Goal: Task Accomplishment & Management: Manage account settings

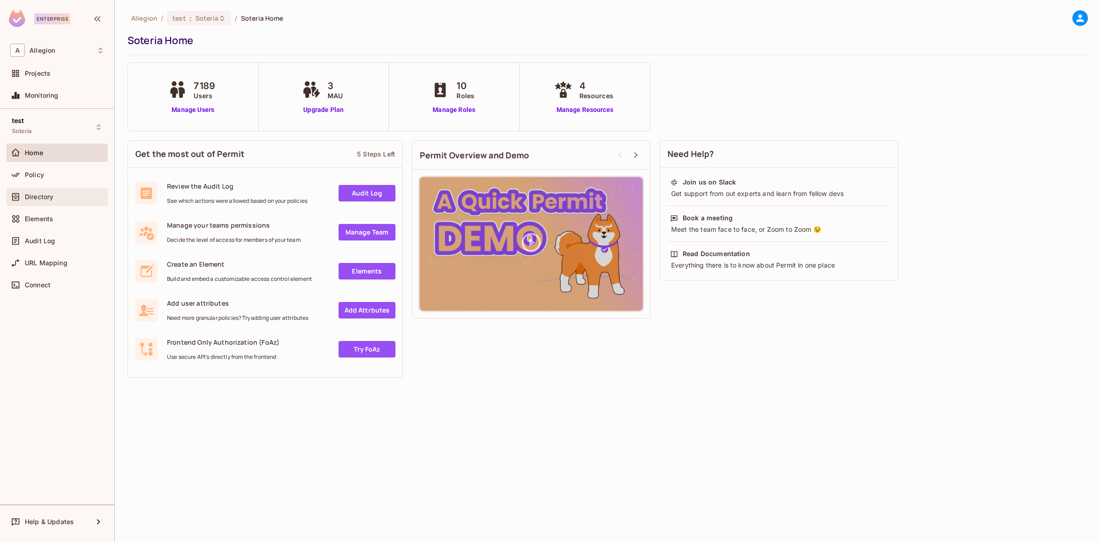
click at [78, 200] on div "Directory" at bounding box center [64, 196] width 79 height 7
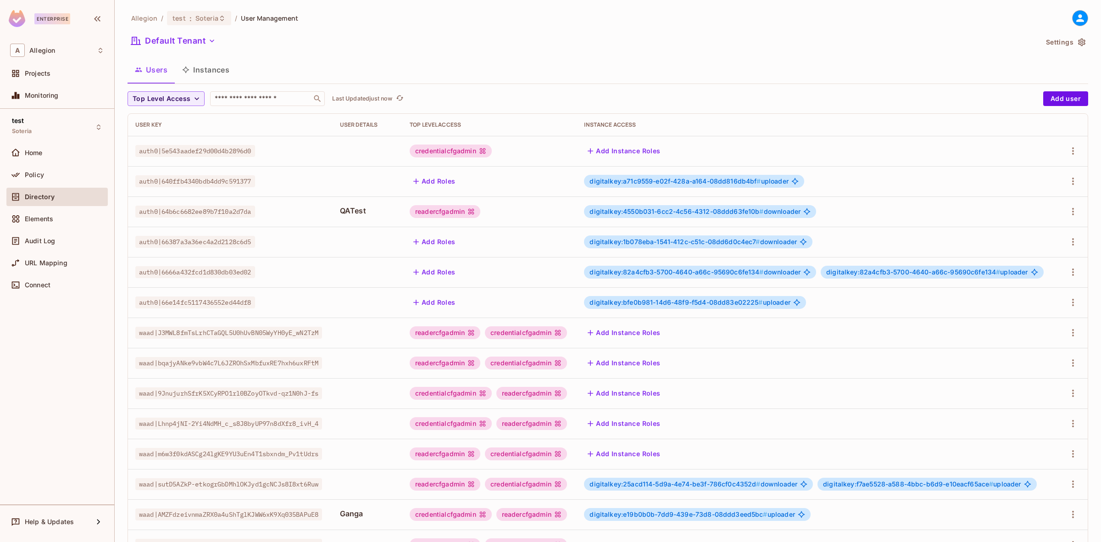
scroll to position [99, 0]
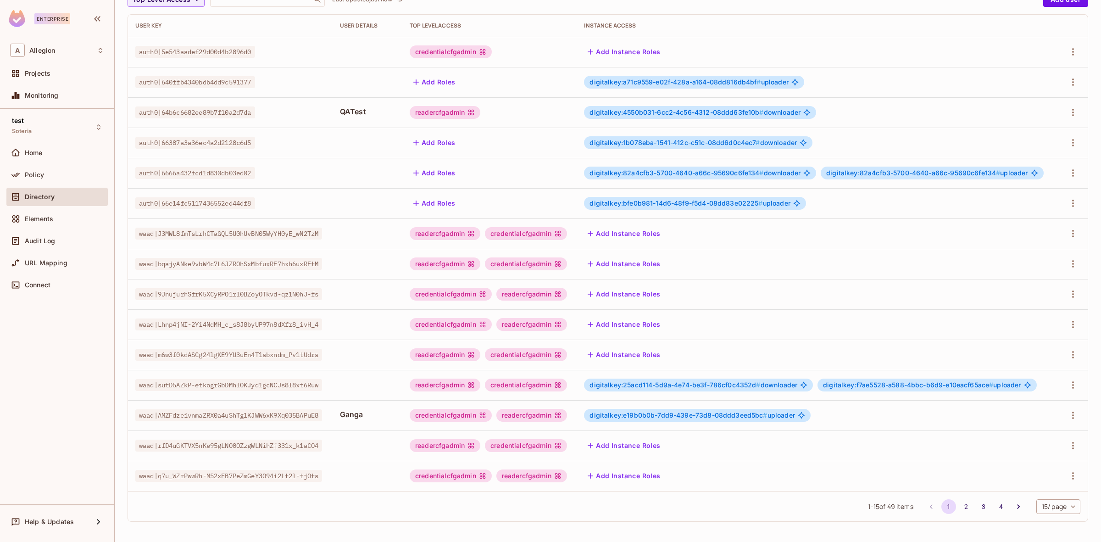
click at [1061, 503] on body "Enterprise A Allegion Projects Monitoring test Soteria Home Policy Directory El…" at bounding box center [550, 271] width 1101 height 542
click at [1048, 521] on li "100 / page" at bounding box center [1049, 520] width 46 height 19
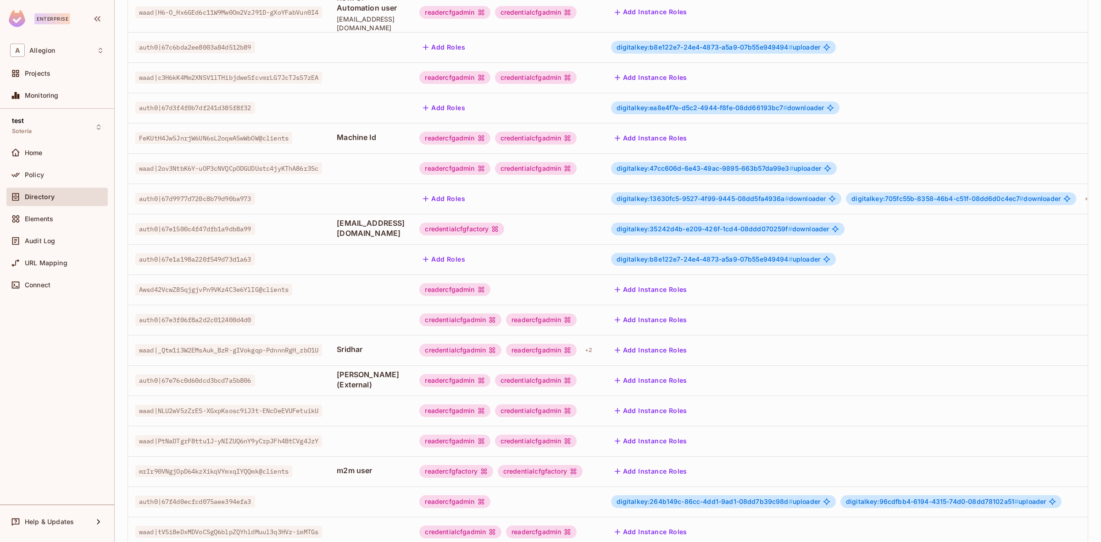
scroll to position [980, 0]
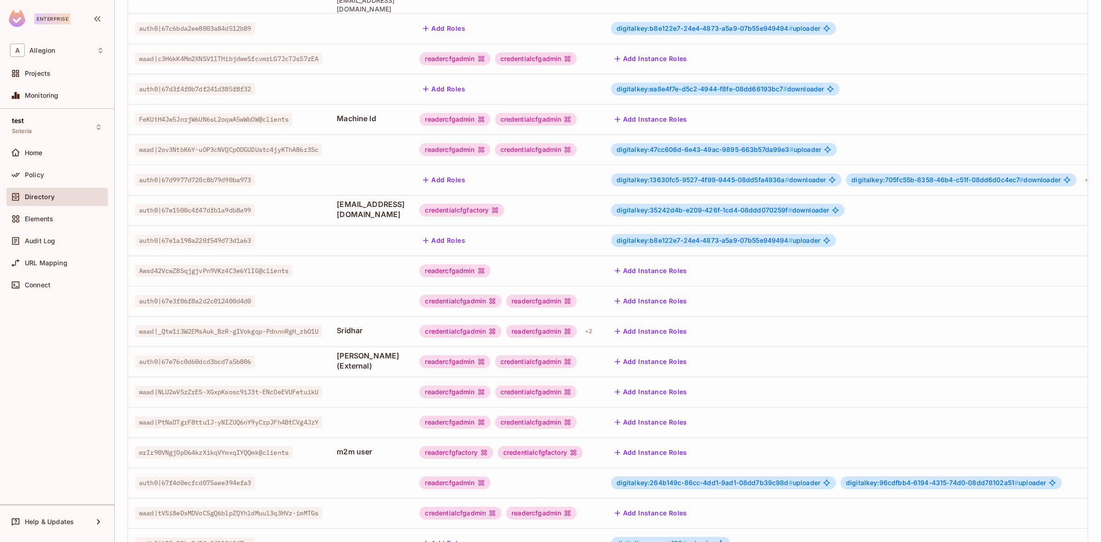
click at [738, 206] on span "digitalkey:35242d4b-e209-426f-1cd4-08ddd070259f #" at bounding box center [704, 210] width 176 height 8
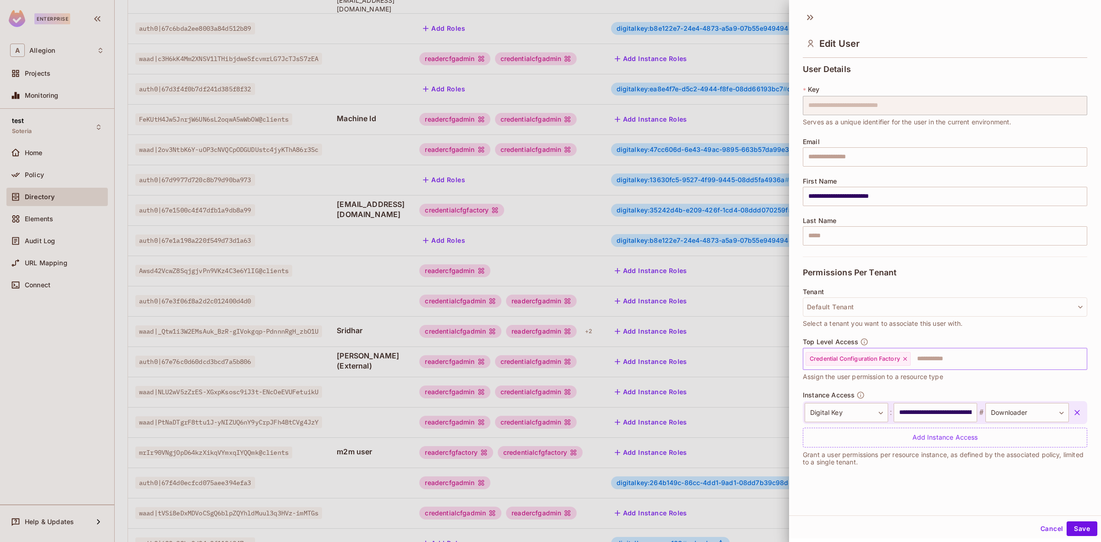
click at [923, 356] on input "text" at bounding box center [990, 359] width 158 height 18
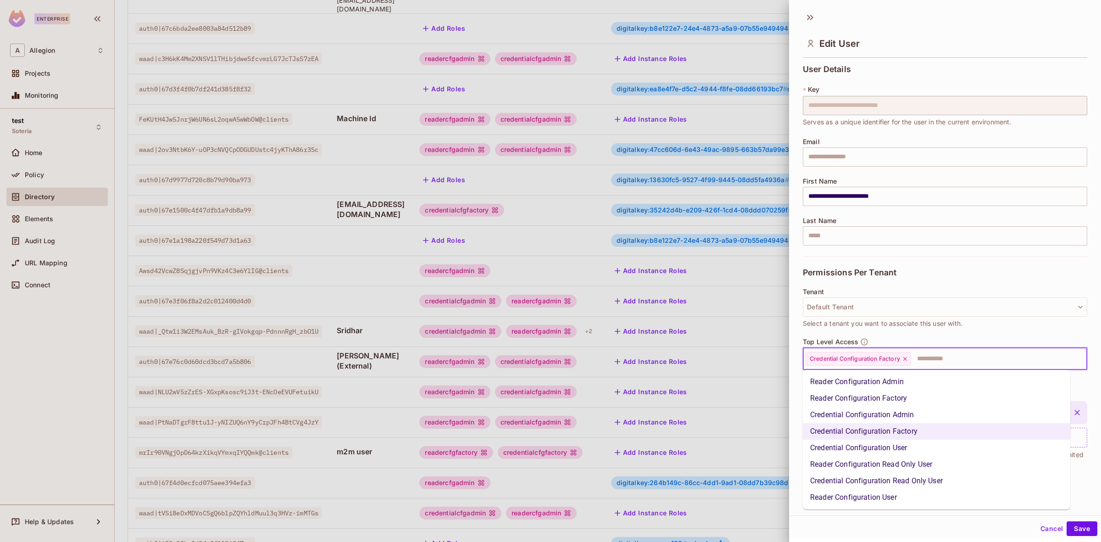
click at [870, 464] on li "Reader Configuration Read Only User" at bounding box center [936, 464] width 267 height 17
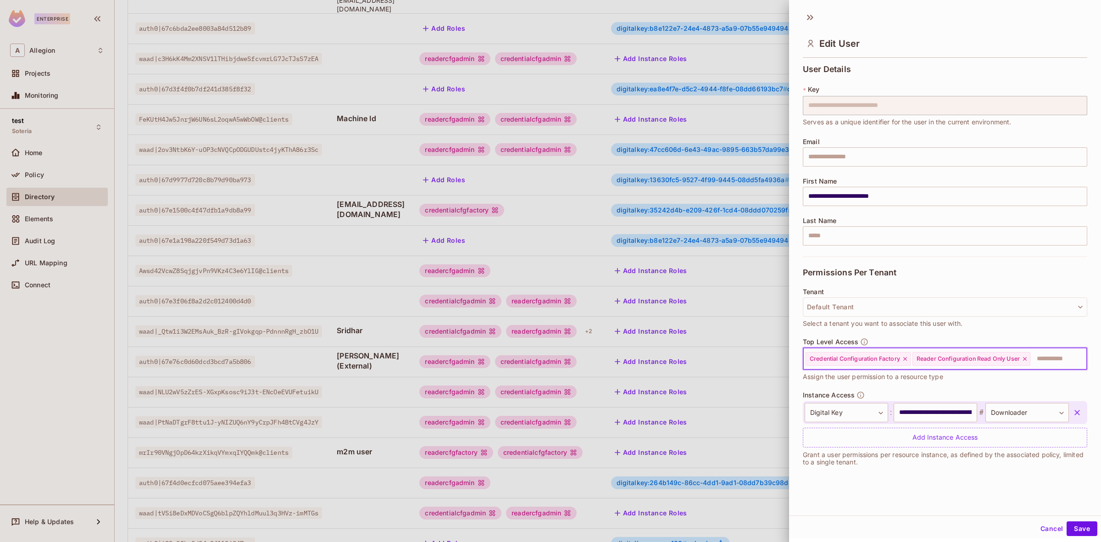
click at [1026, 358] on icon at bounding box center [1025, 358] width 6 height 6
click at [648, 422] on div at bounding box center [550, 271] width 1101 height 542
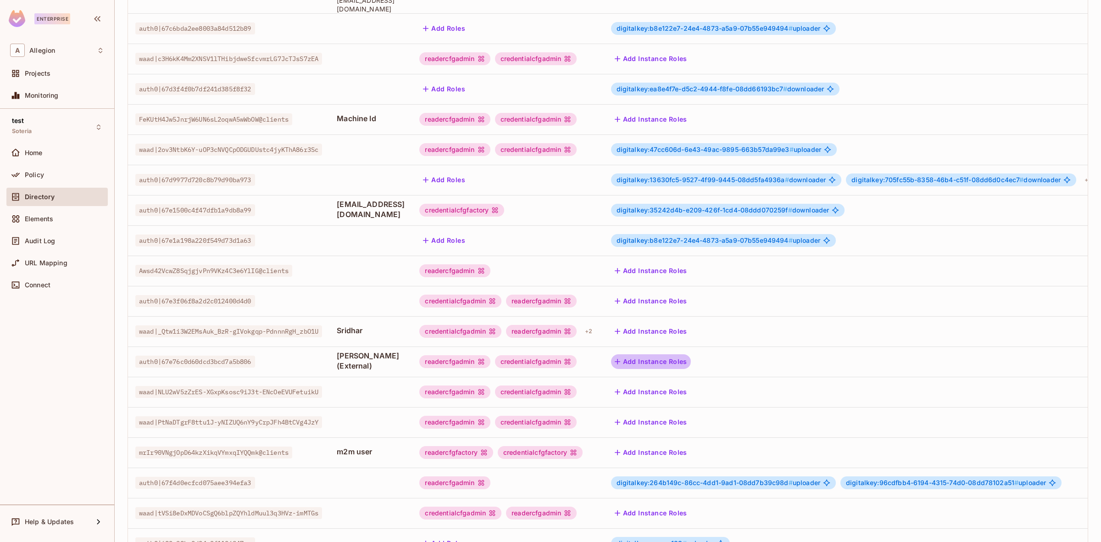
click at [680, 354] on button "Add Instance Roles" at bounding box center [651, 361] width 80 height 15
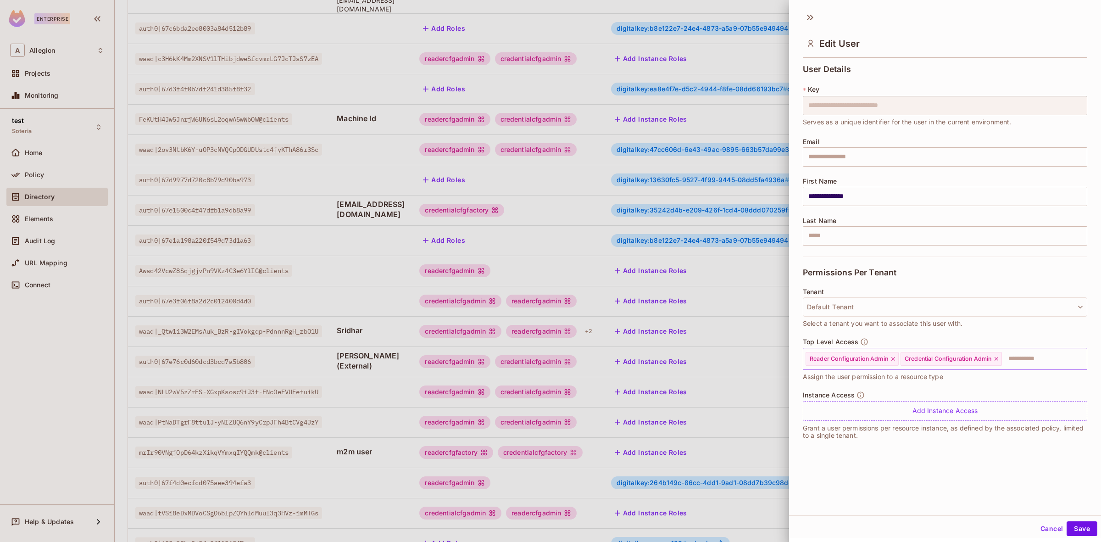
click at [895, 359] on icon at bounding box center [893, 358] width 6 height 6
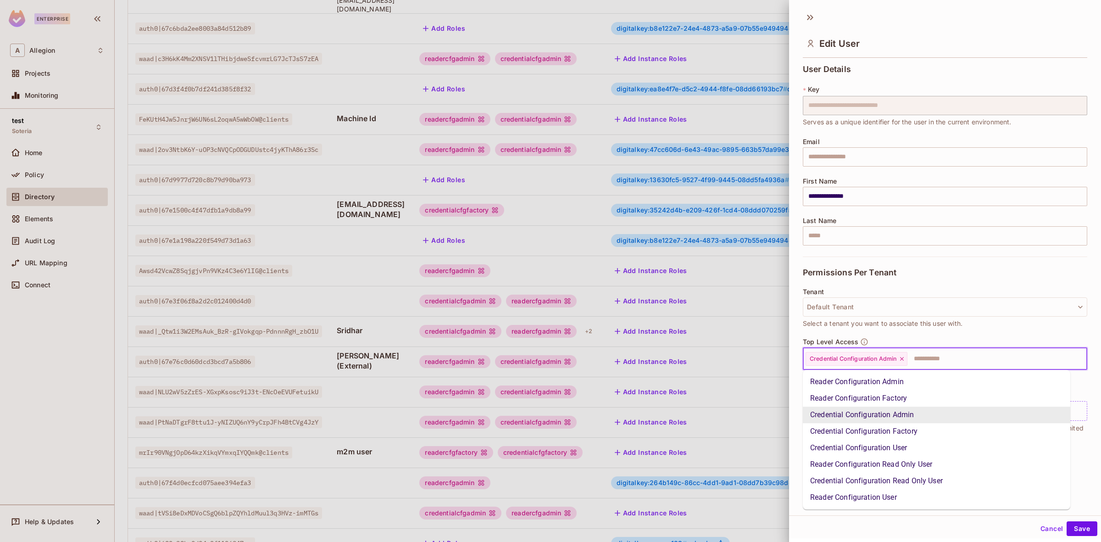
click at [927, 363] on input "text" at bounding box center [988, 359] width 161 height 18
click at [870, 498] on li "Reader Configuration User" at bounding box center [936, 497] width 267 height 17
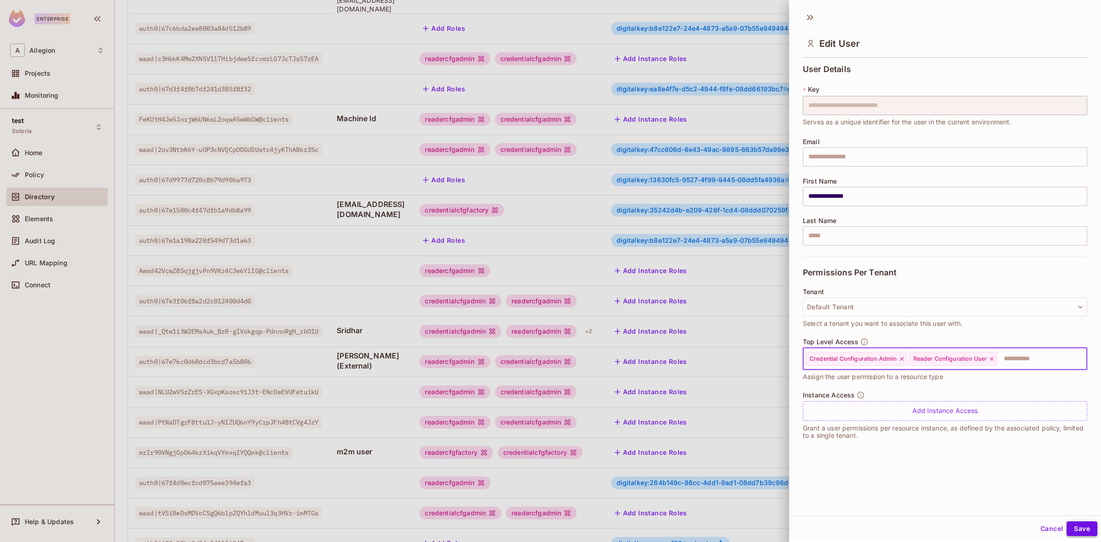
click at [1072, 528] on button "Save" at bounding box center [1081, 528] width 31 height 15
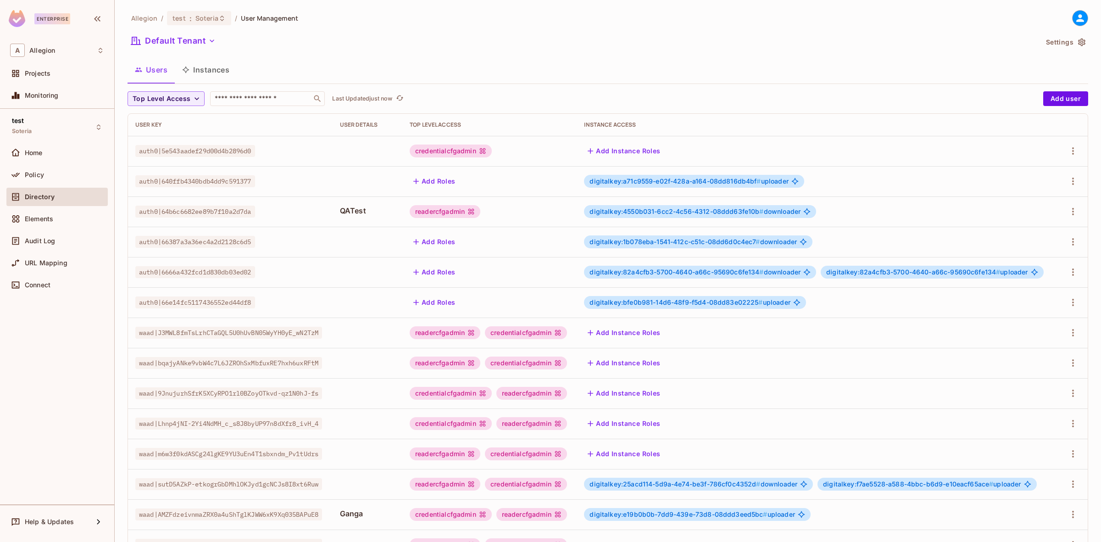
scroll to position [99, 0]
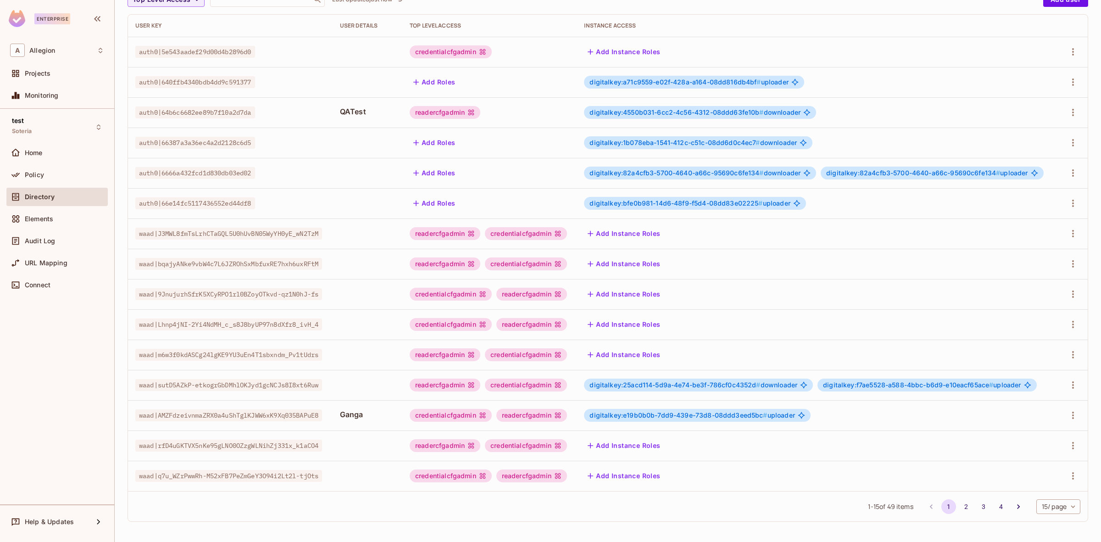
click at [1044, 498] on div "1 - 15 of 49 items 1 2 3 4 15 / page ** ​" at bounding box center [608, 506] width 960 height 30
click at [1044, 503] on body "Enterprise A Allegion Projects Monitoring test Soteria Home Policy Directory El…" at bounding box center [550, 271] width 1101 height 542
click at [1044, 517] on li "100 / page" at bounding box center [1049, 520] width 46 height 19
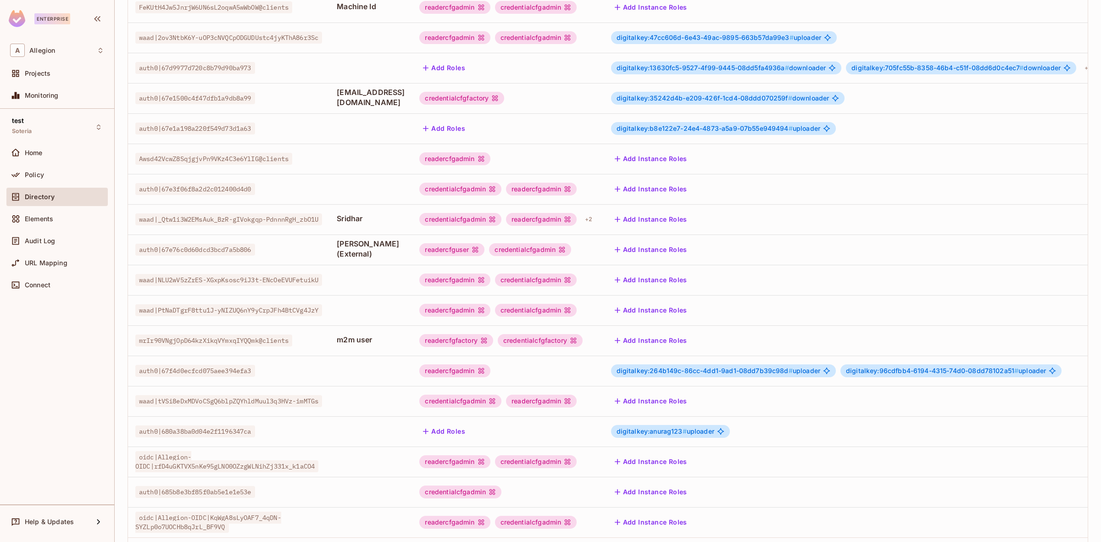
scroll to position [1092, 0]
click at [571, 243] on div "credentialcfgadmin" at bounding box center [530, 249] width 82 height 13
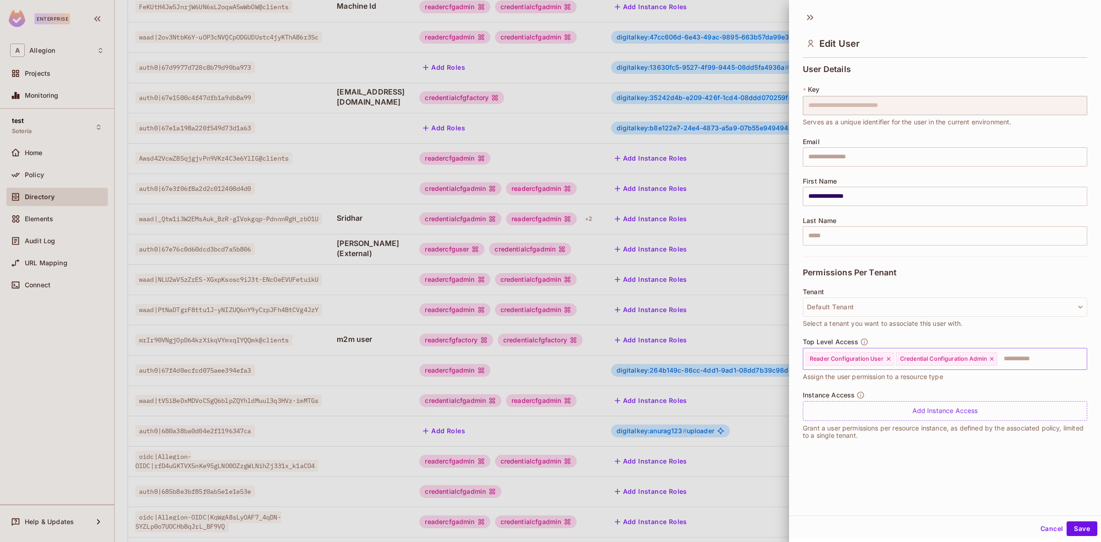
click at [890, 358] on icon at bounding box center [888, 358] width 6 height 6
click at [931, 365] on input "text" at bounding box center [988, 359] width 161 height 18
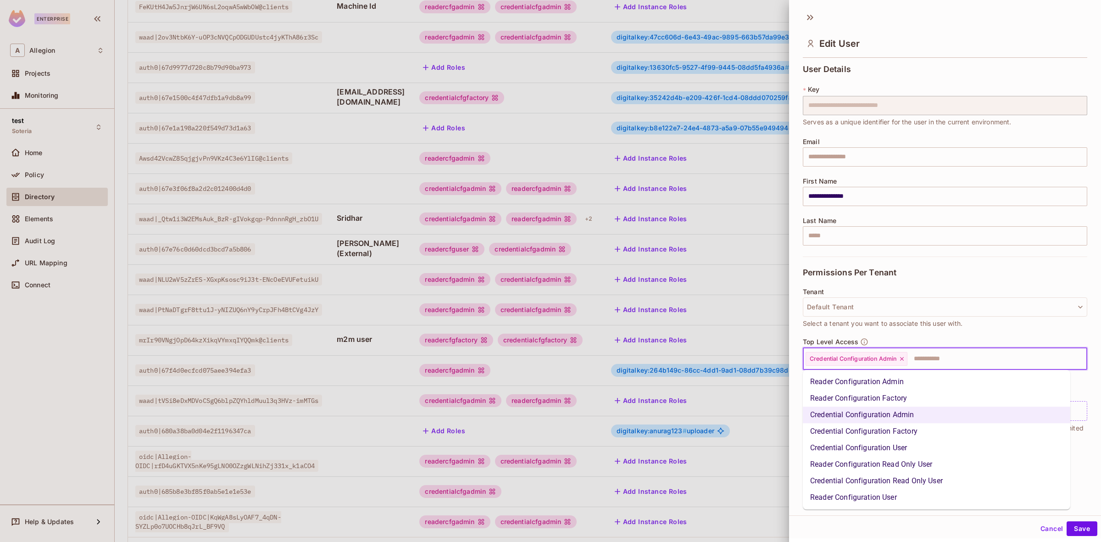
drag, startPoint x: 882, startPoint y: 390, endPoint x: 883, endPoint y: 383, distance: 7.0
click at [882, 389] on ul "Reader Configuration Admin Reader Configuration Factory Credential Configuratio…" at bounding box center [936, 439] width 267 height 139
click at [883, 382] on li "Reader Configuration Admin" at bounding box center [936, 381] width 267 height 17
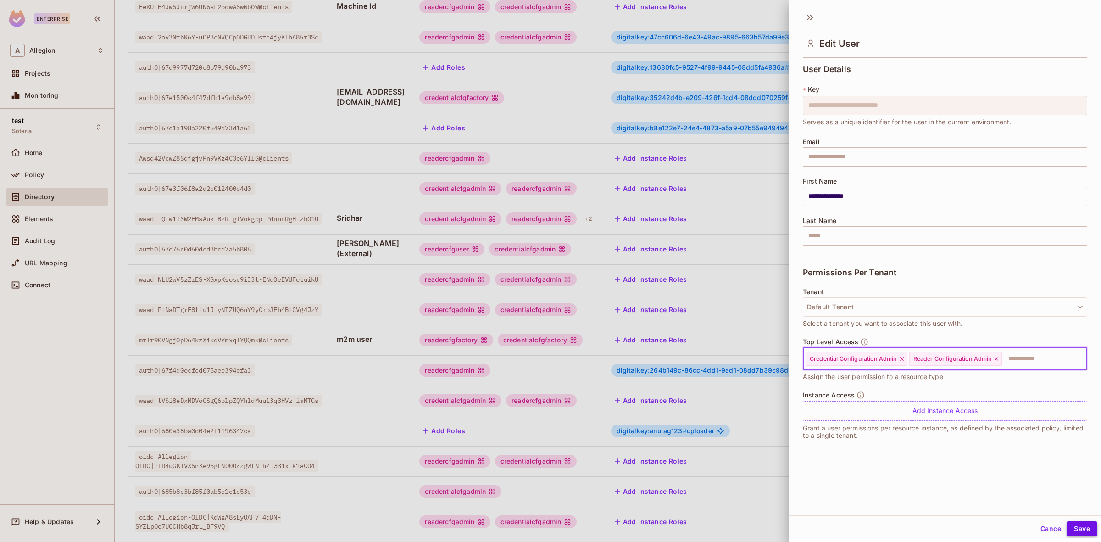
click at [1067, 523] on button "Save" at bounding box center [1081, 528] width 31 height 15
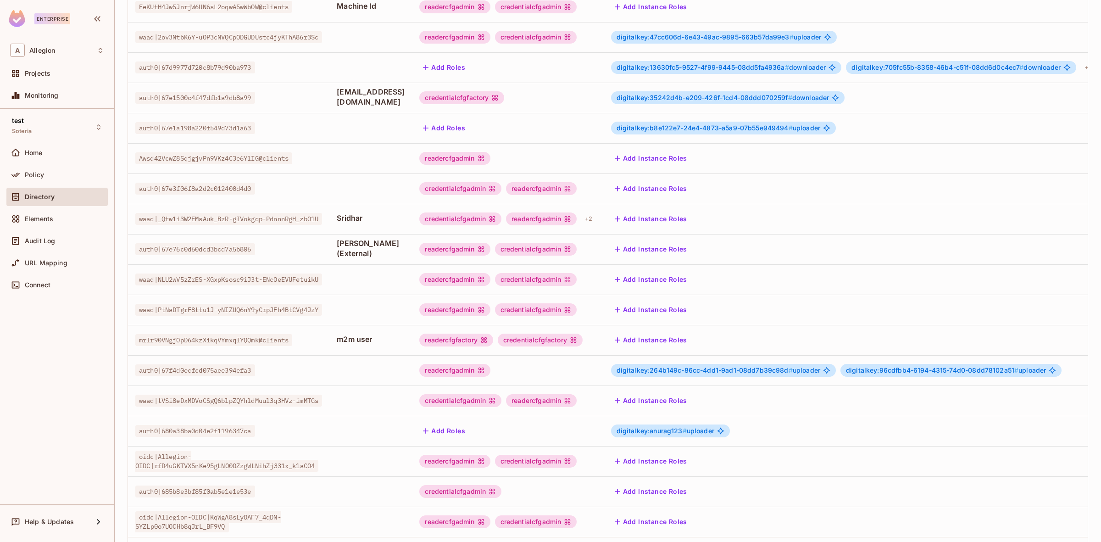
click at [577, 243] on div "credentialcfgadmin" at bounding box center [536, 249] width 82 height 13
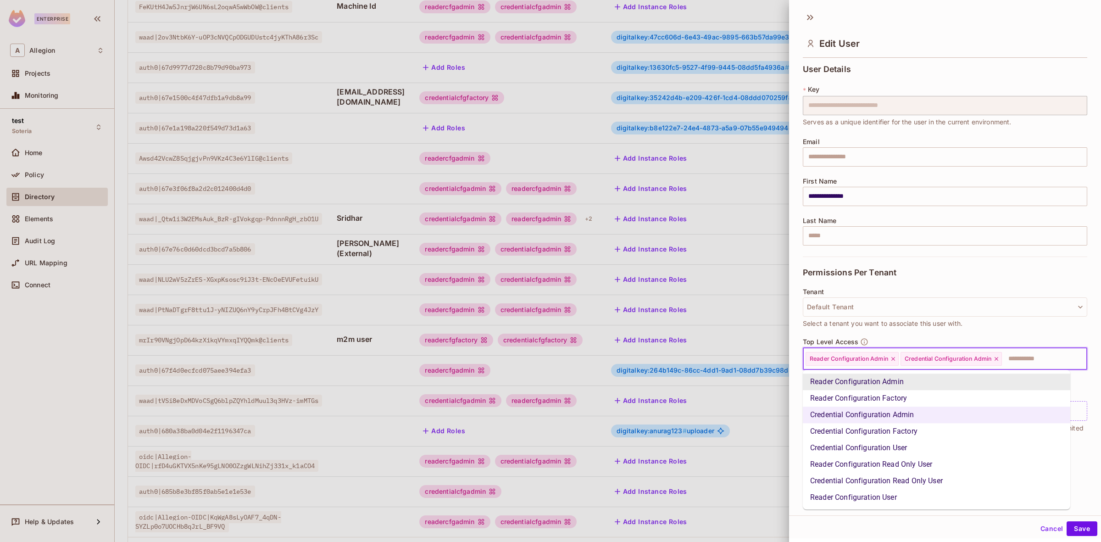
click at [1013, 358] on input "text" at bounding box center [1036, 359] width 67 height 18
click at [900, 495] on li "Reader Configuration User" at bounding box center [936, 497] width 267 height 17
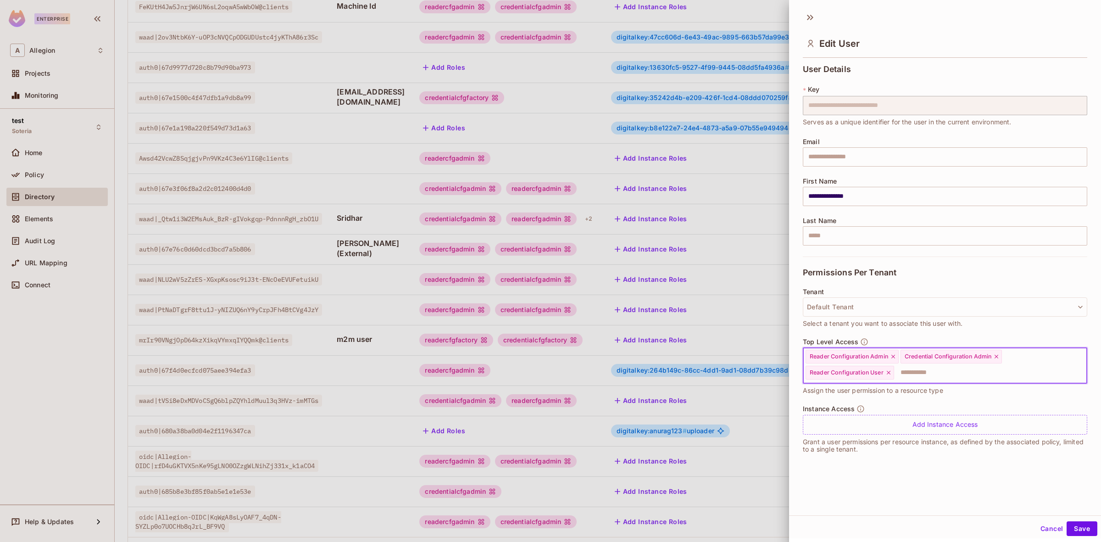
click at [894, 356] on icon at bounding box center [893, 357] width 4 height 4
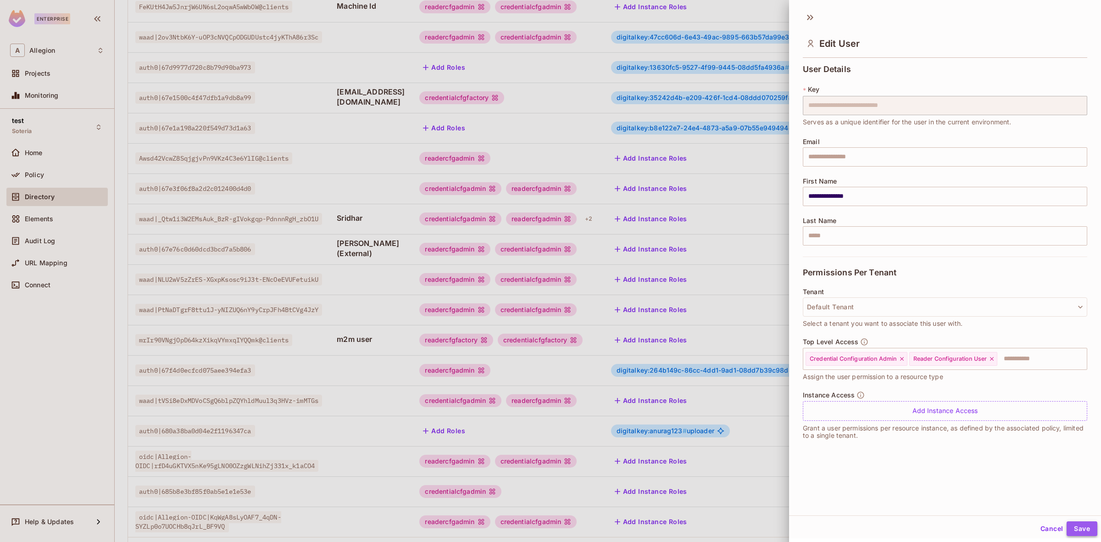
click at [1079, 531] on button "Save" at bounding box center [1081, 528] width 31 height 15
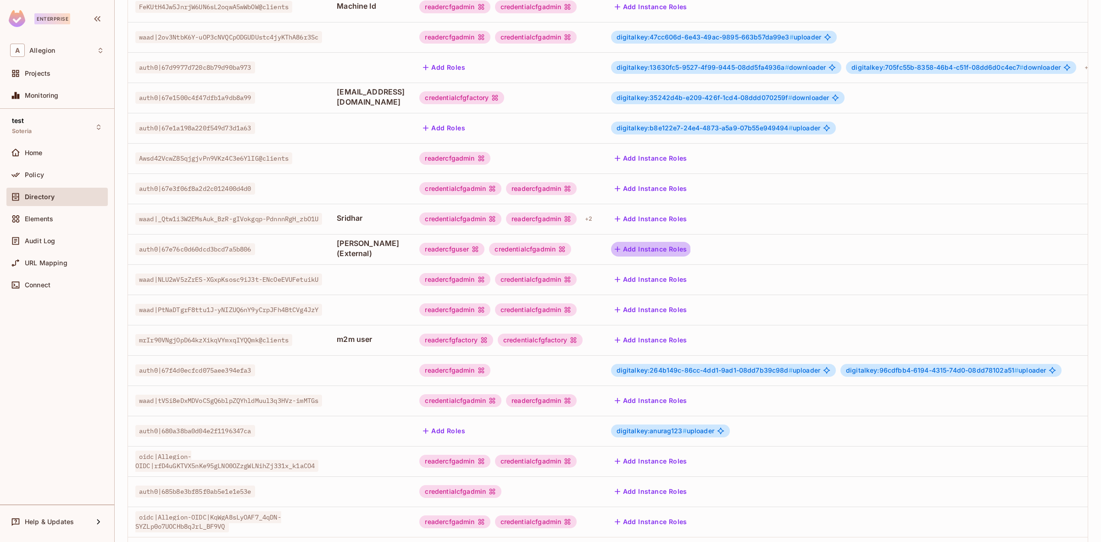
click at [685, 242] on button "Add Instance Roles" at bounding box center [651, 249] width 80 height 15
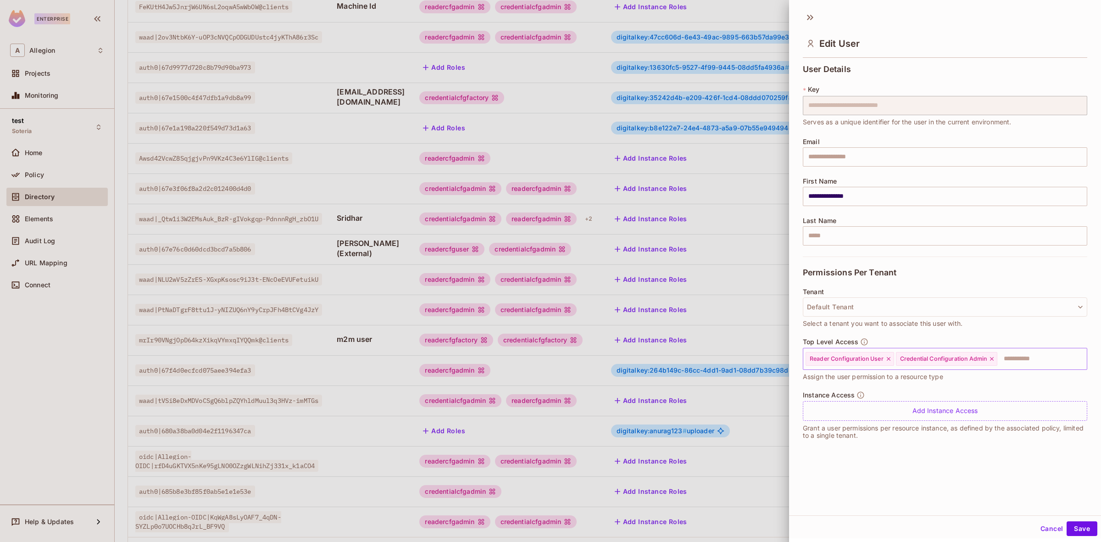
click at [1008, 355] on input "text" at bounding box center [1033, 359] width 71 height 18
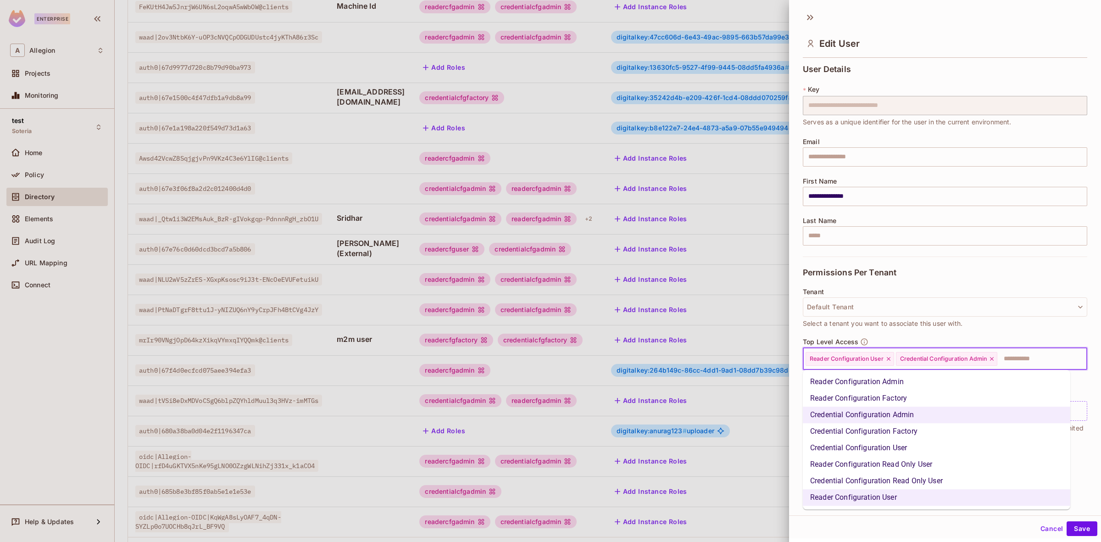
click at [885, 377] on li "Reader Configuration Admin" at bounding box center [936, 381] width 267 height 17
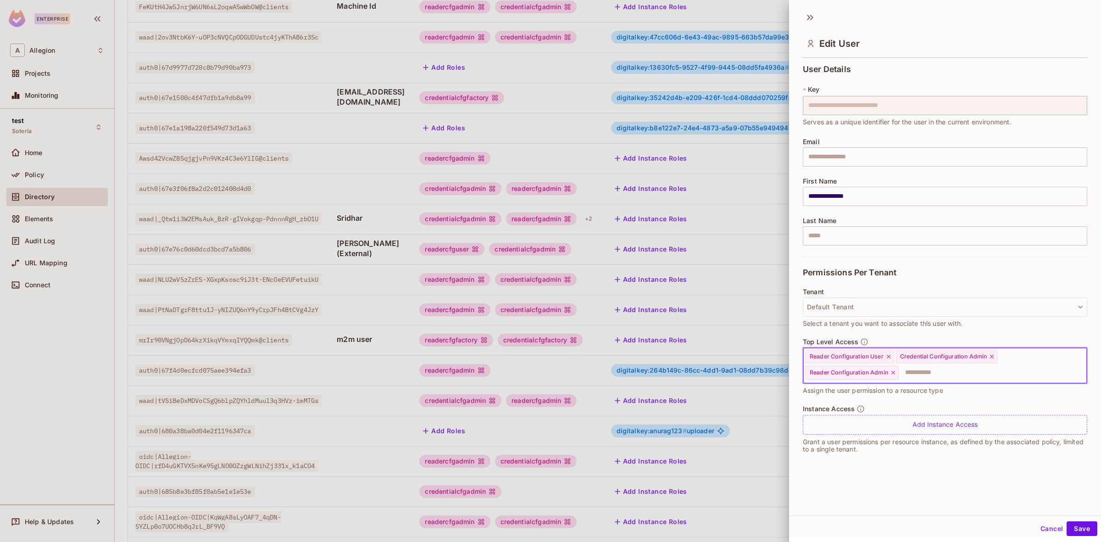
click at [887, 355] on icon at bounding box center [888, 356] width 6 height 6
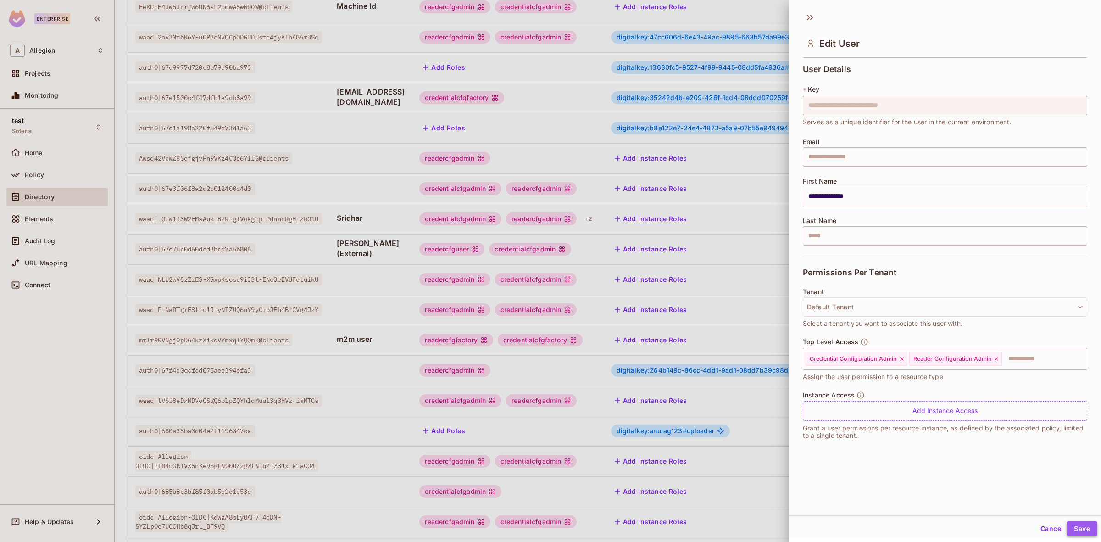
click at [1074, 533] on button "Save" at bounding box center [1081, 528] width 31 height 15
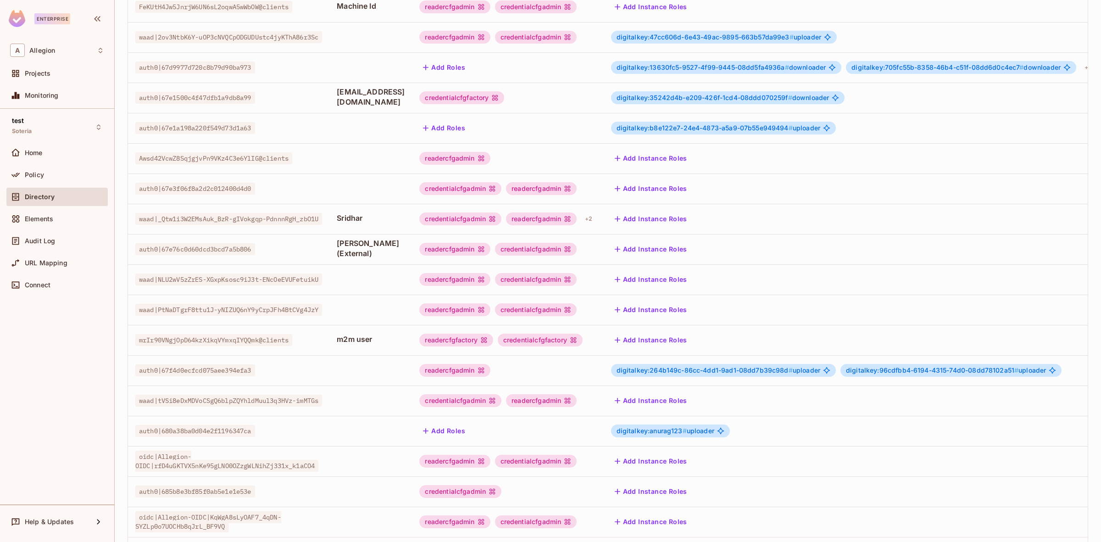
click at [691, 242] on button "Add Instance Roles" at bounding box center [651, 249] width 80 height 15
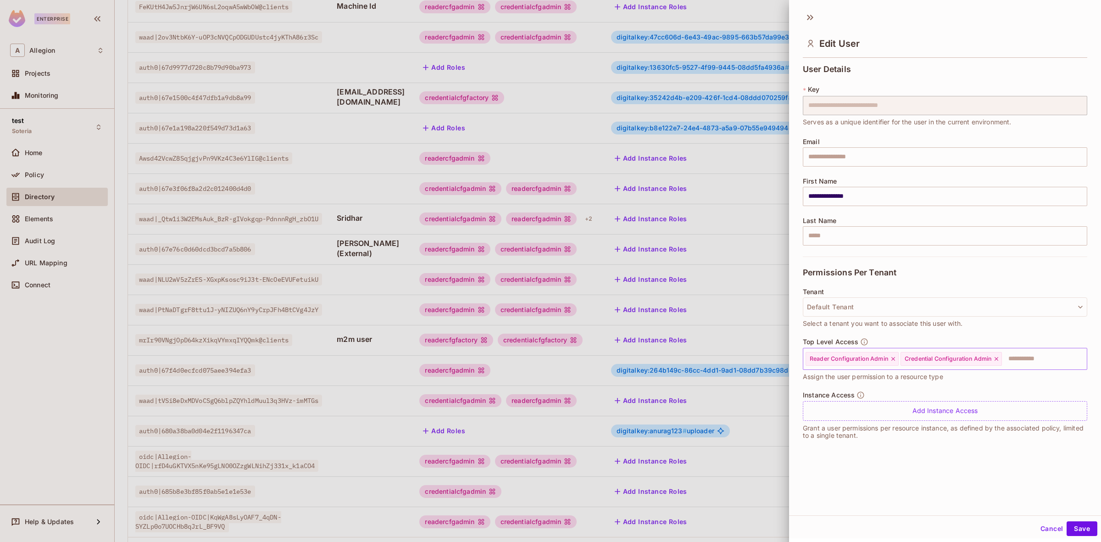
click at [1016, 355] on input "text" at bounding box center [1036, 359] width 67 height 18
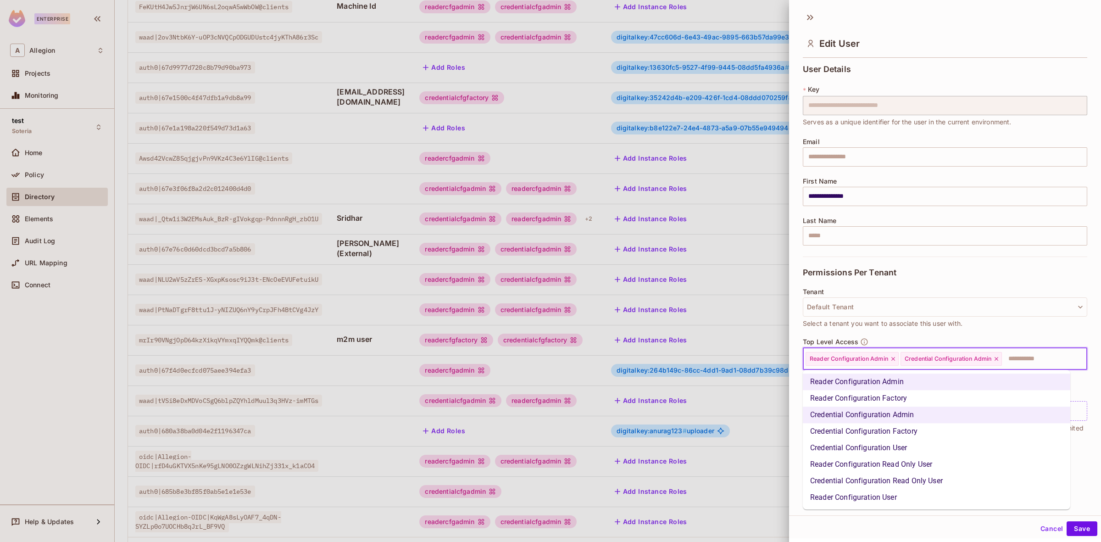
click at [891, 496] on li "Reader Configuration User" at bounding box center [936, 497] width 267 height 17
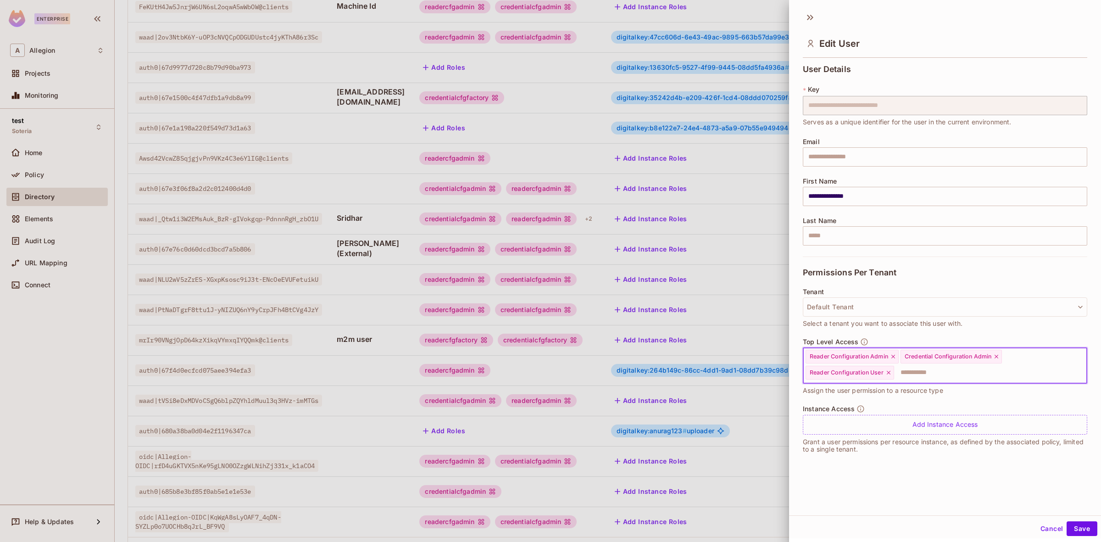
click at [894, 358] on icon at bounding box center [893, 356] width 6 height 6
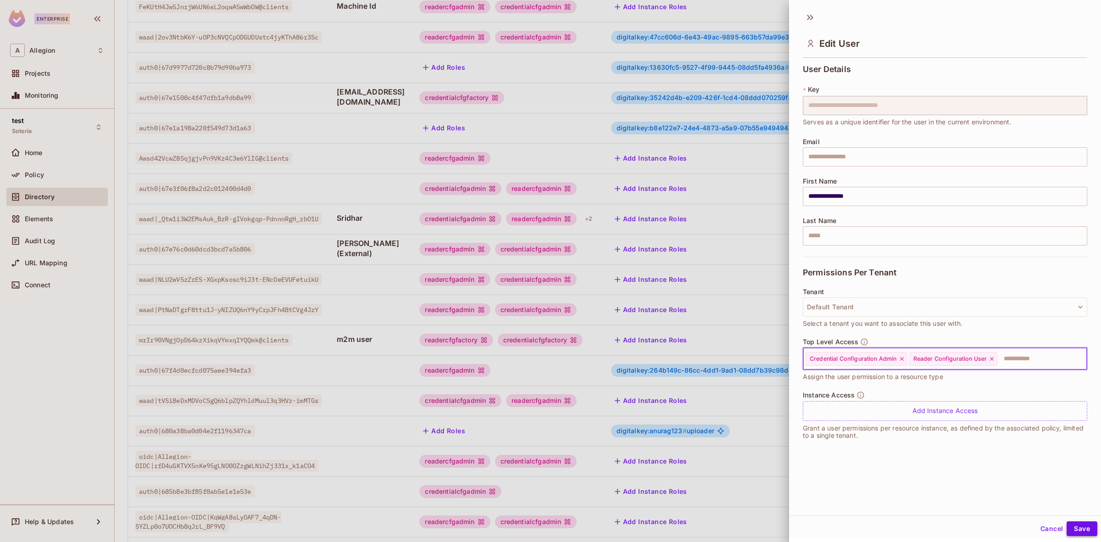
click at [1075, 526] on button "Save" at bounding box center [1081, 528] width 31 height 15
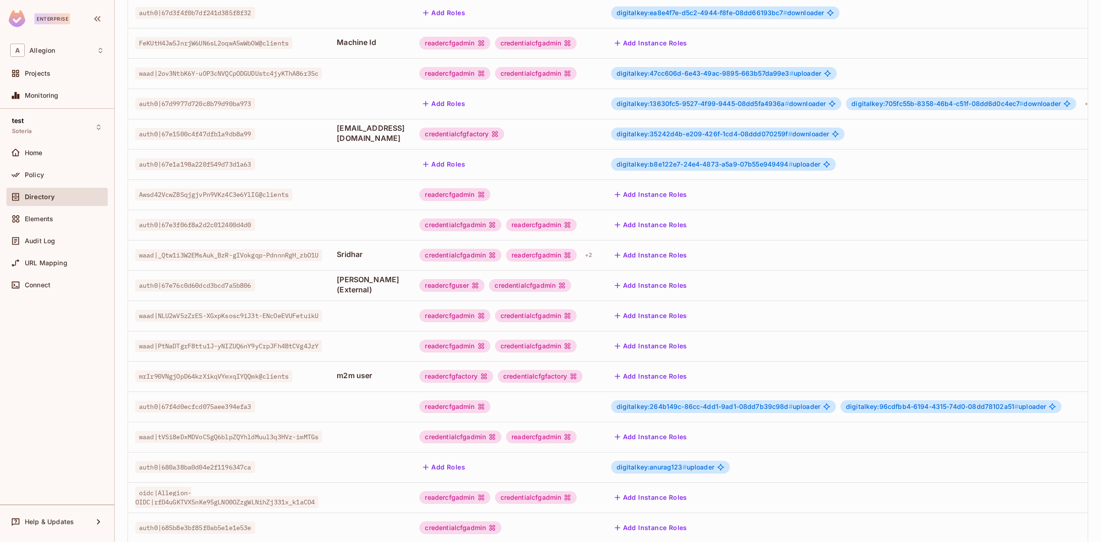
scroll to position [1056, 0]
drag, startPoint x: 350, startPoint y: 275, endPoint x: 400, endPoint y: 274, distance: 49.5
click at [400, 274] on span "[PERSON_NAME] (External)" at bounding box center [371, 284] width 68 height 20
click at [691, 278] on button "Add Instance Roles" at bounding box center [651, 285] width 80 height 15
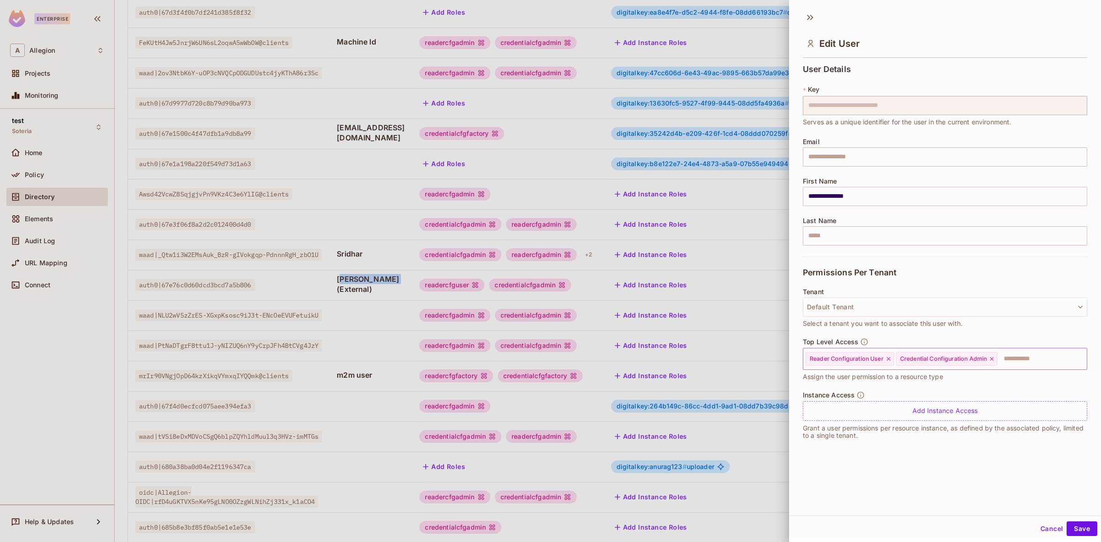
click at [889, 358] on icon at bounding box center [889, 359] width 4 height 4
drag, startPoint x: 937, startPoint y: 358, endPoint x: 930, endPoint y: 368, distance: 12.5
click at [937, 359] on input "text" at bounding box center [988, 359] width 161 height 18
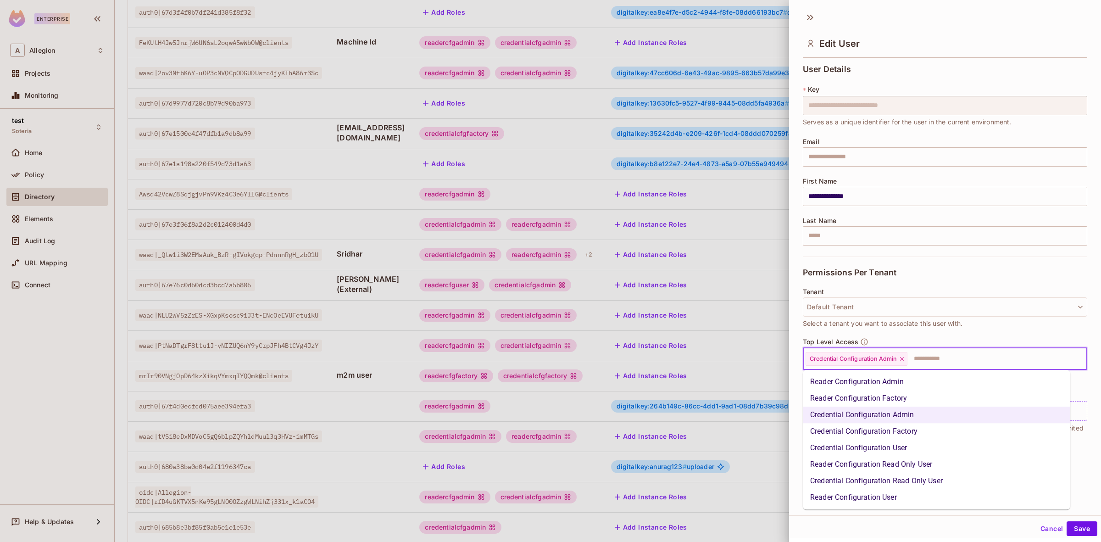
click at [903, 385] on li "Reader Configuration Admin" at bounding box center [936, 381] width 267 height 17
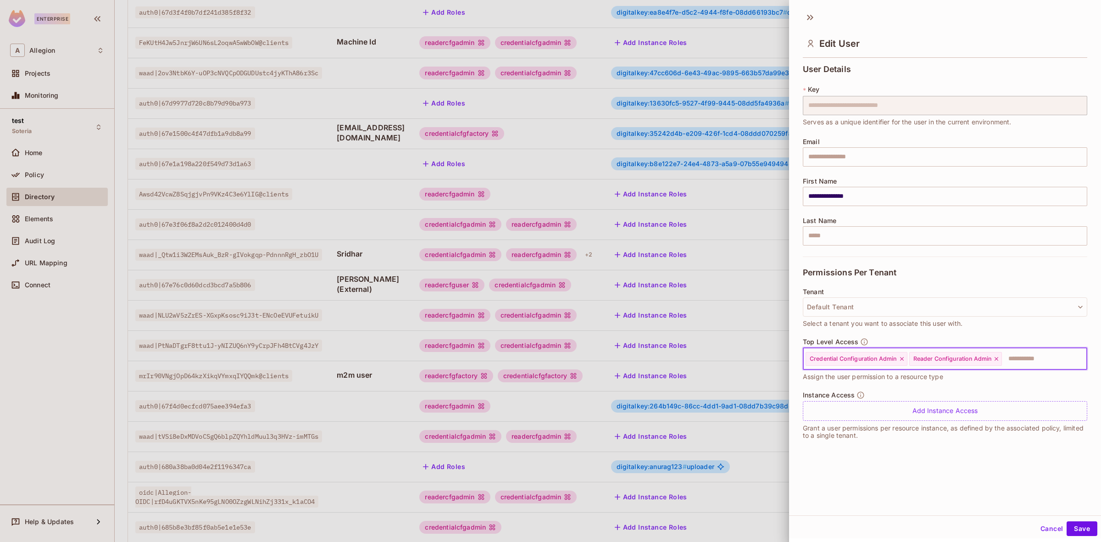
drag, startPoint x: 1081, startPoint y: 530, endPoint x: 1073, endPoint y: 539, distance: 12.4
click at [1078, 532] on button "Save" at bounding box center [1081, 528] width 31 height 15
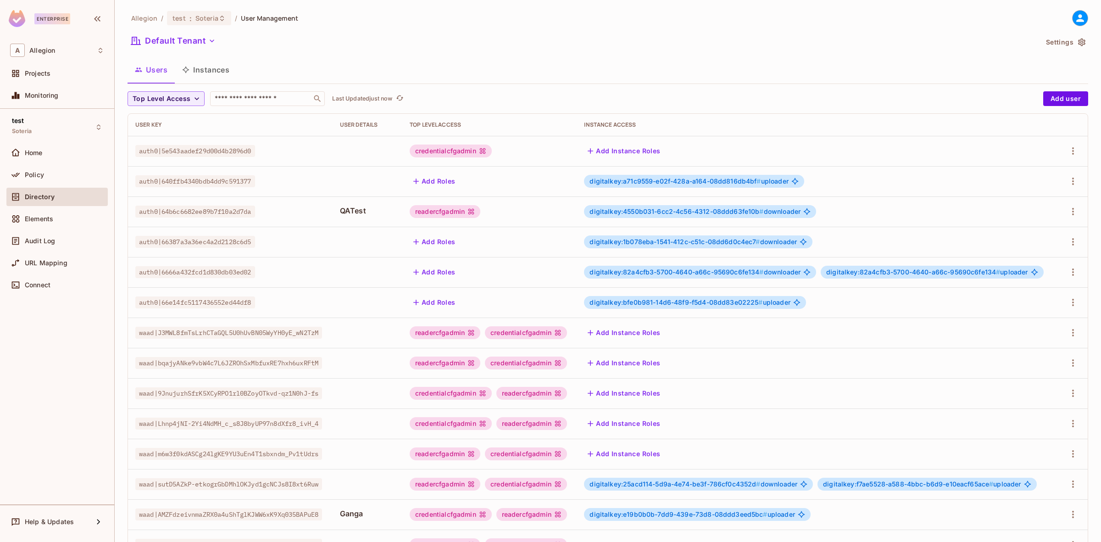
scroll to position [99, 0]
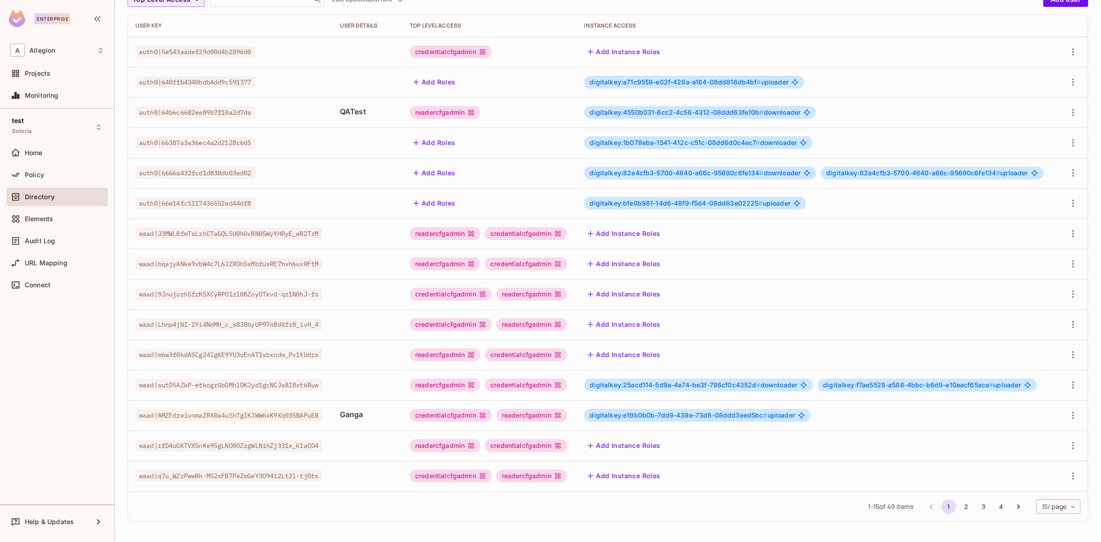
click at [1037, 505] on body "Enterprise A Allegion Projects Monitoring test Soteria Home Policy Directory El…" at bounding box center [550, 271] width 1101 height 542
click at [1044, 519] on li "100 / page" at bounding box center [1049, 520] width 46 height 19
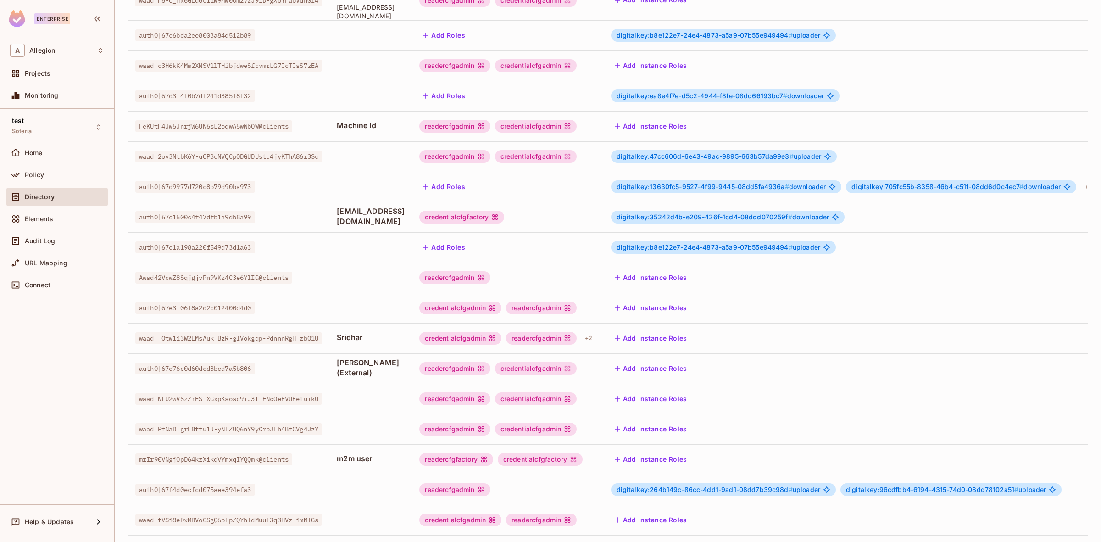
scroll to position [975, 0]
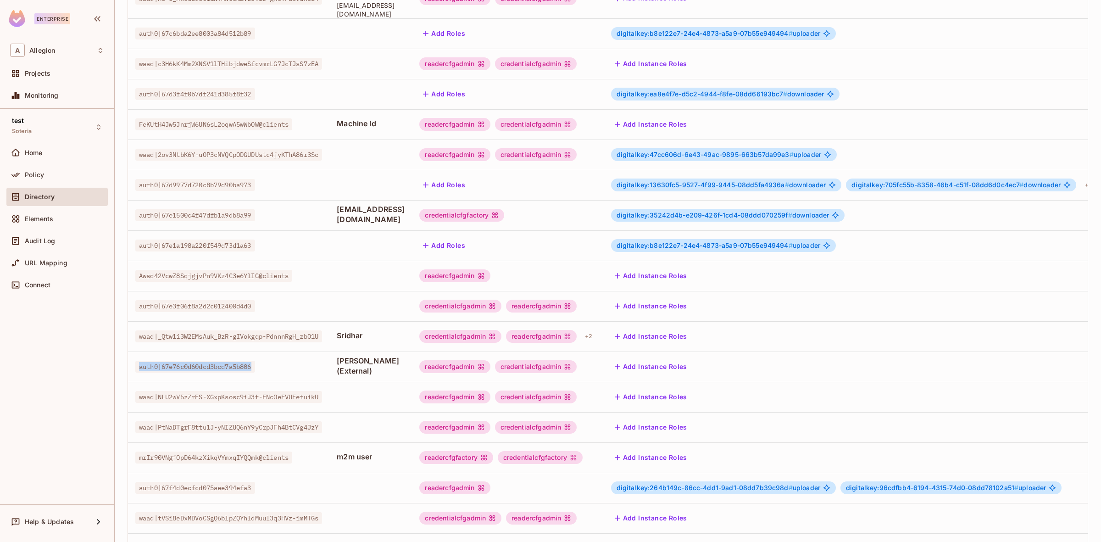
drag, startPoint x: 256, startPoint y: 357, endPoint x: 136, endPoint y: 361, distance: 119.8
click at [136, 361] on span "auth0|67e76c0d60dcd3bcd7a5b806" at bounding box center [195, 367] width 120 height 12
copy span "auth0|67e76c0d60dcd3bcd7a5b806"
click at [234, 361] on span "auth0|67e76c0d60dcd3bcd7a5b806" at bounding box center [195, 367] width 120 height 12
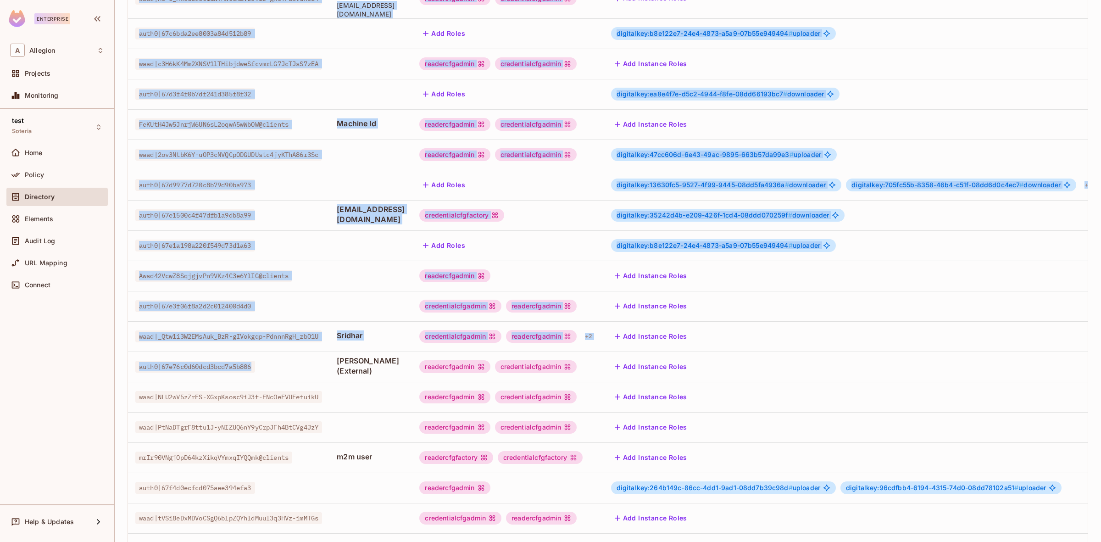
drag, startPoint x: 257, startPoint y: 358, endPoint x: 127, endPoint y: 362, distance: 129.9
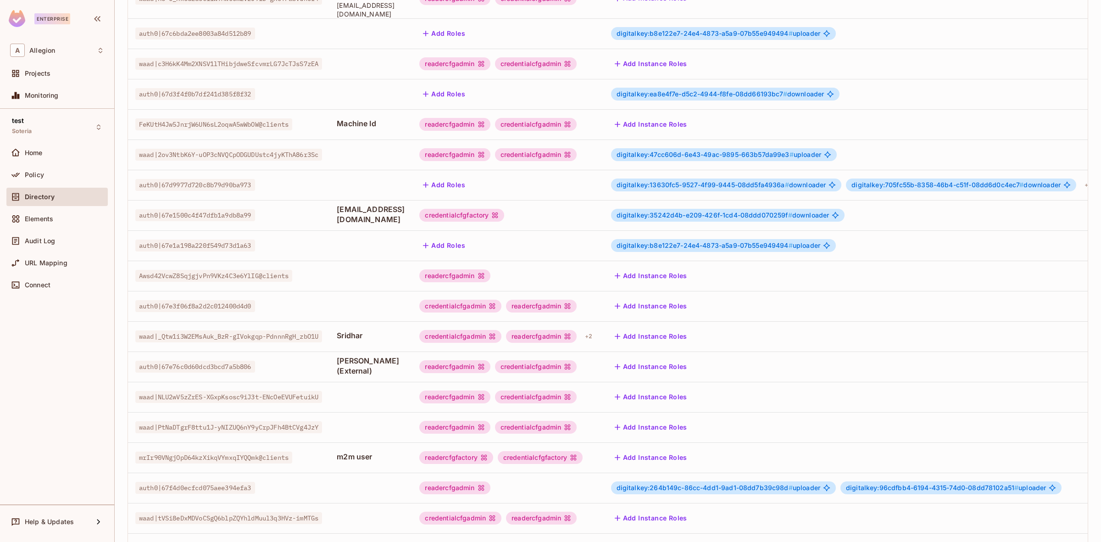
click at [251, 391] on span "waad|NLU2wV5zZrES-XGxpKsosc9iJ3t-ENcOeEVUFetuikU" at bounding box center [228, 397] width 187 height 12
